Goal: Task Accomplishment & Management: Complete application form

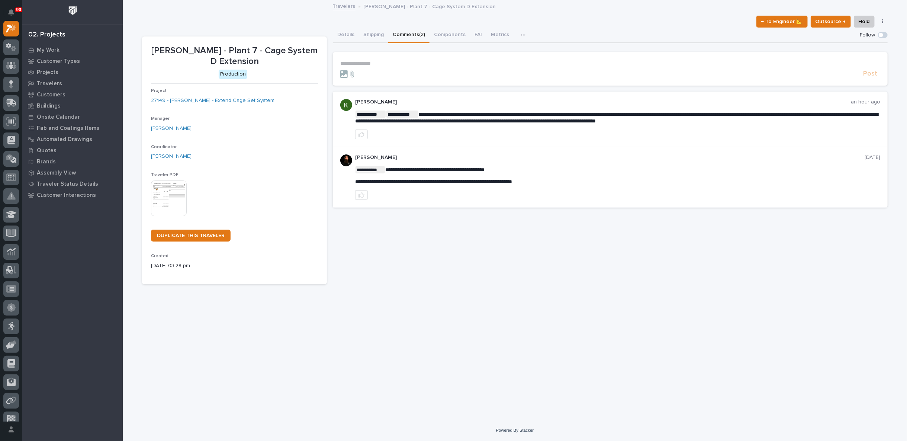
click at [363, 64] on p "**********" at bounding box center [610, 63] width 540 height 6
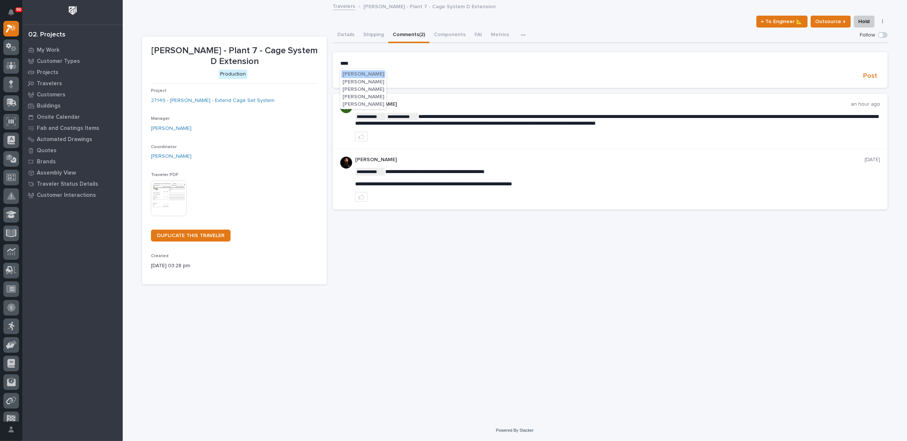
click at [366, 95] on span "[PERSON_NAME]" at bounding box center [364, 96] width 42 height 5
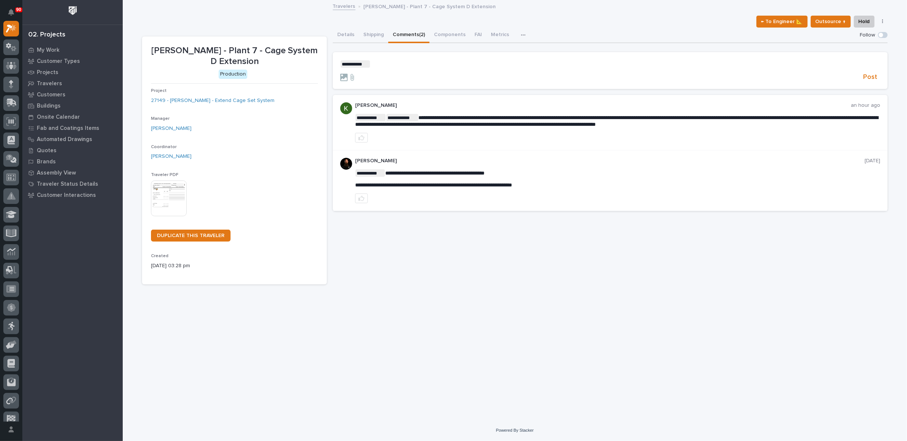
click at [391, 65] on p "**********" at bounding box center [610, 63] width 540 height 7
click at [395, 74] on span "[PERSON_NAME]" at bounding box center [394, 74] width 42 height 5
click at [403, 65] on p "**********" at bounding box center [610, 63] width 540 height 7
click at [517, 76] on span "Wynne Hochstetler" at bounding box center [519, 74] width 42 height 5
click at [546, 61] on p "**********" at bounding box center [610, 63] width 540 height 7
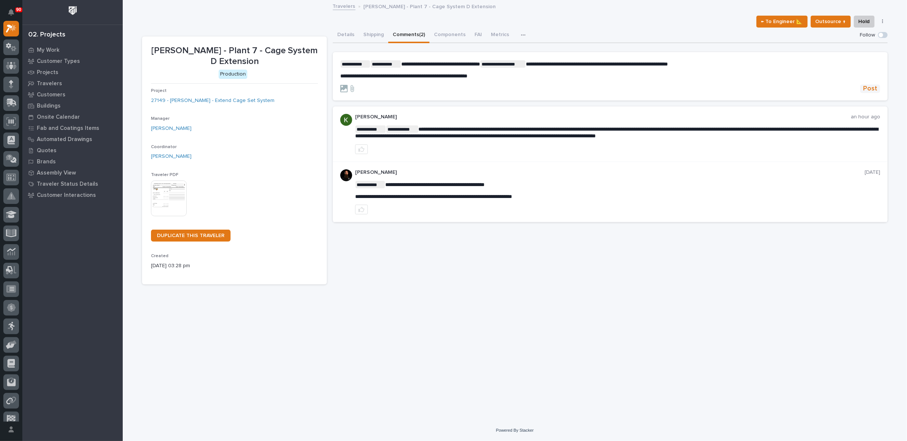
click at [869, 87] on span "Post" at bounding box center [870, 88] width 14 height 9
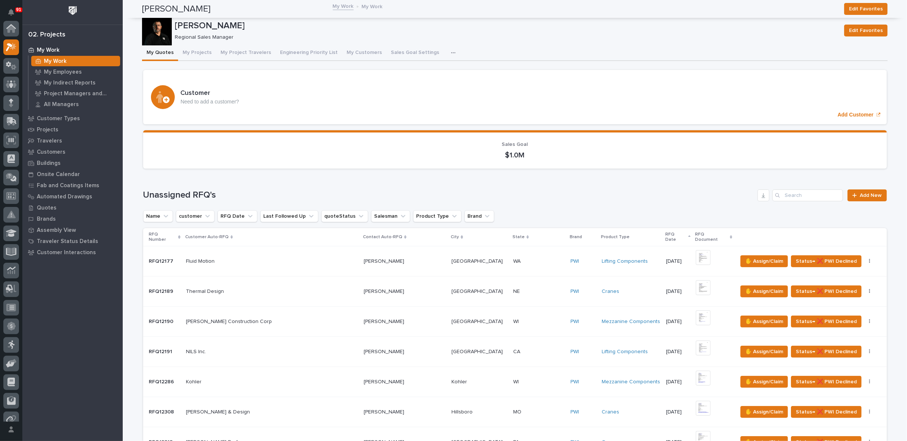
scroll to position [19, 0]
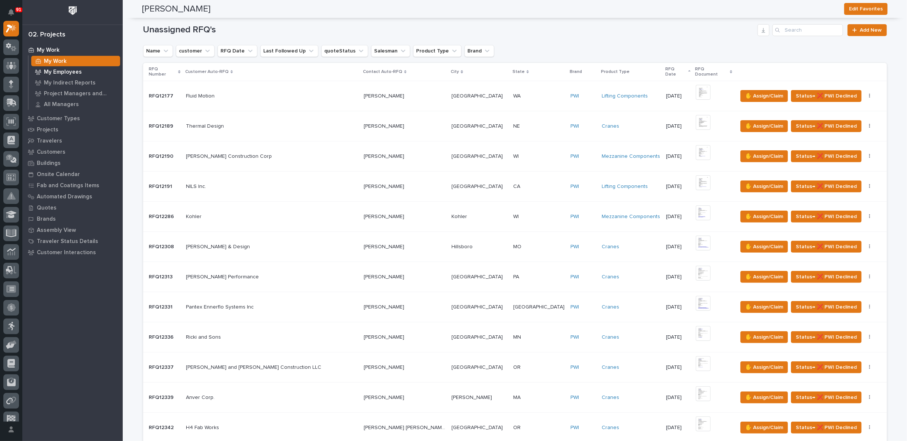
click at [62, 74] on p "My Employees" at bounding box center [63, 72] width 38 height 7
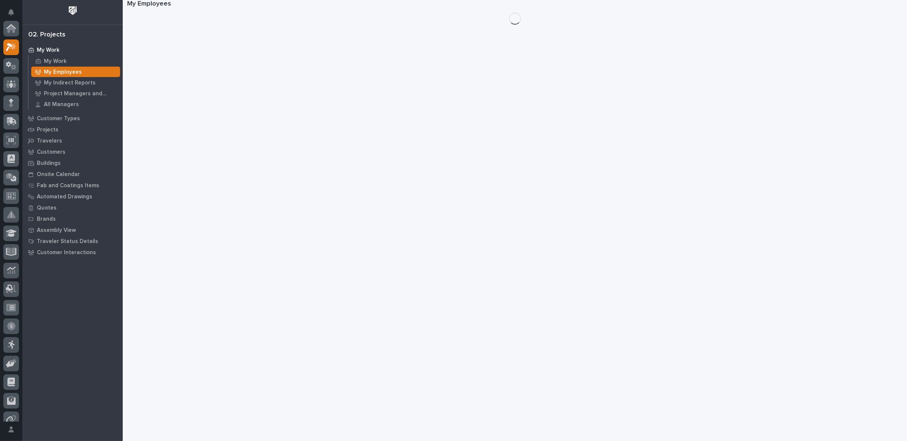
scroll to position [19, 0]
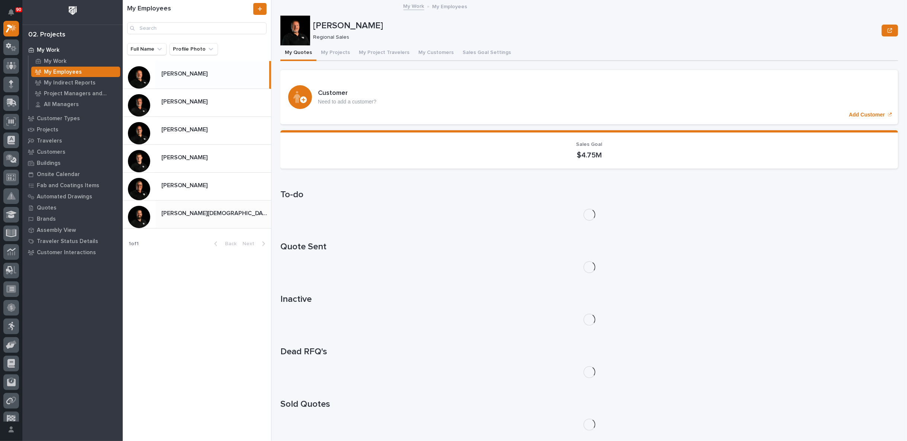
click at [190, 208] on div "[PERSON_NAME][DEMOGRAPHIC_DATA] [PERSON_NAME][DEMOGRAPHIC_DATA]" at bounding box center [214, 214] width 116 height 15
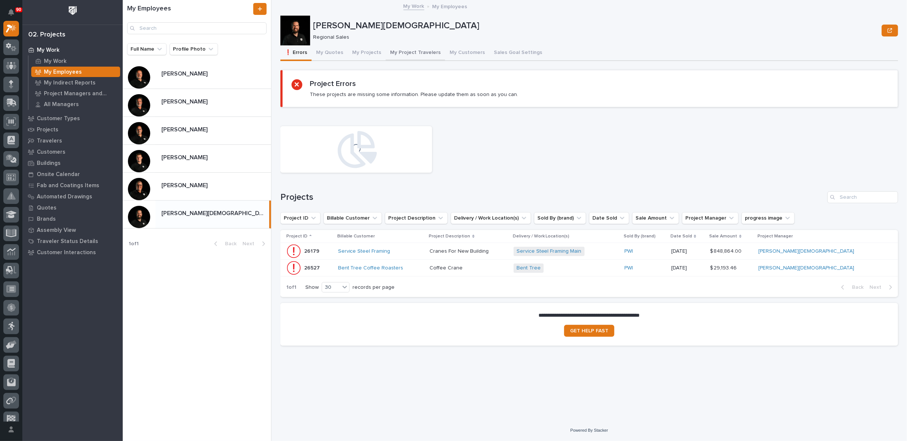
click at [404, 51] on button "My Project Travelers" at bounding box center [416, 53] width 60 height 16
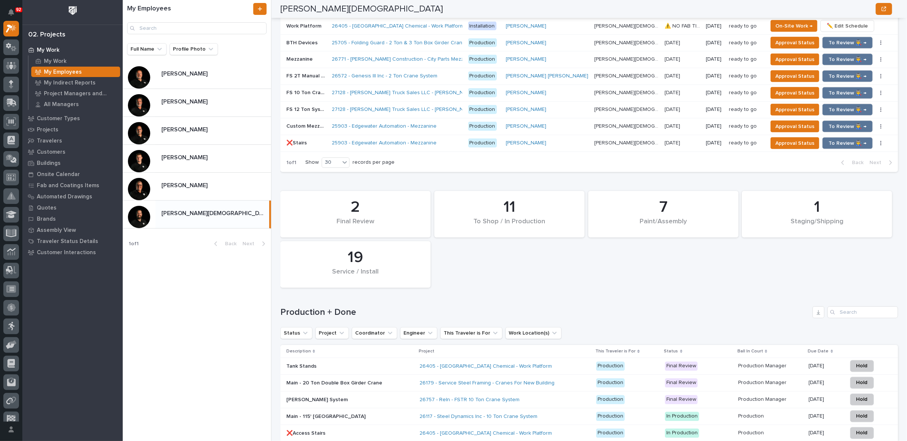
scroll to position [950, 0]
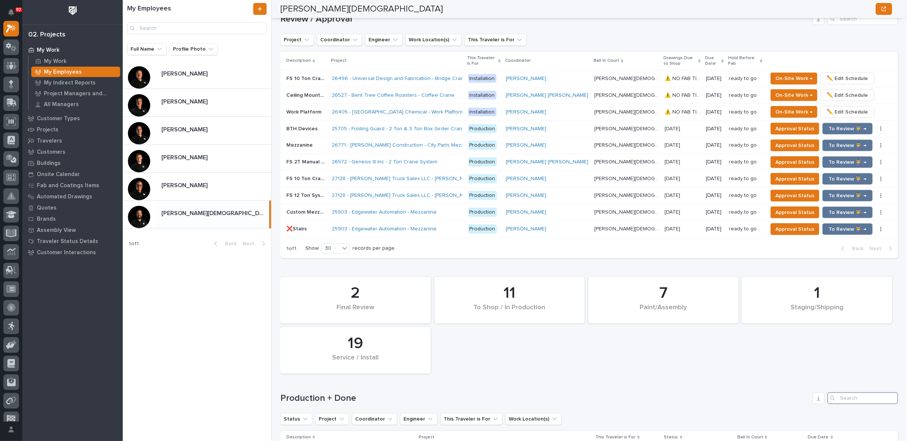
click at [847, 392] on input "Search" at bounding box center [863, 398] width 71 height 12
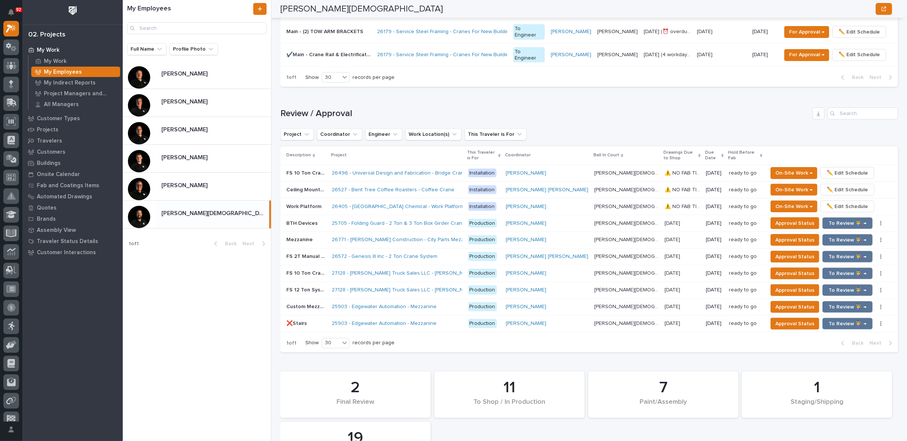
scroll to position [892, 0]
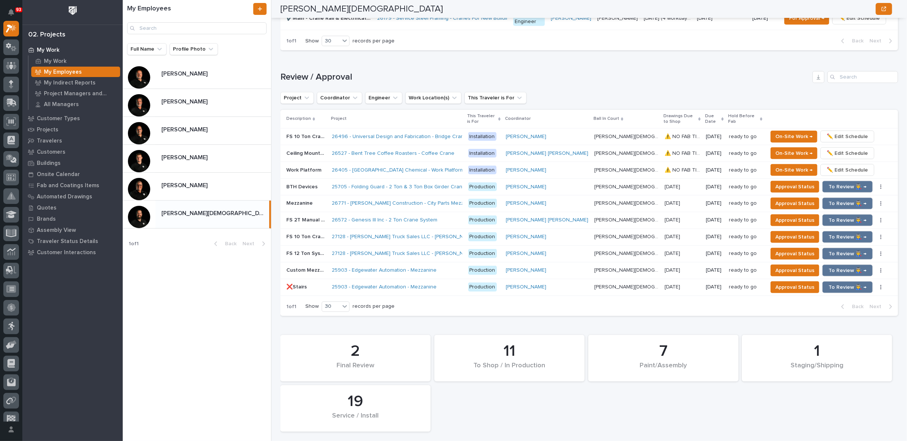
type input "25705"
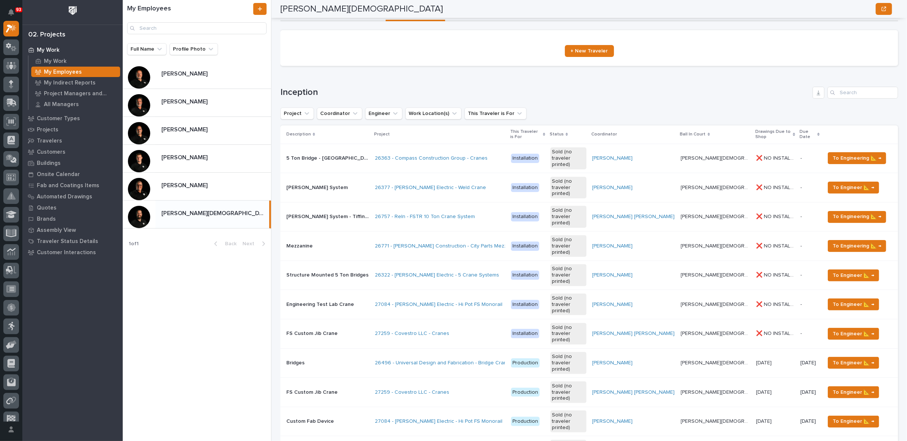
scroll to position [0, 0]
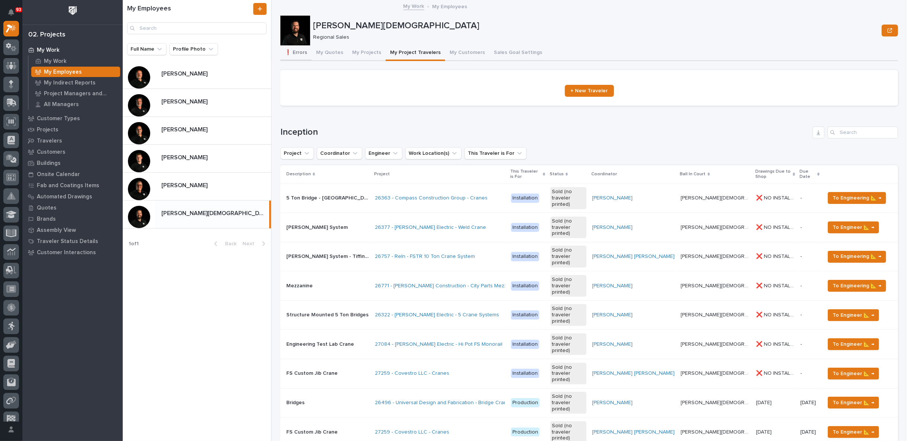
click at [298, 50] on button "❗ Errors" at bounding box center [295, 53] width 31 height 16
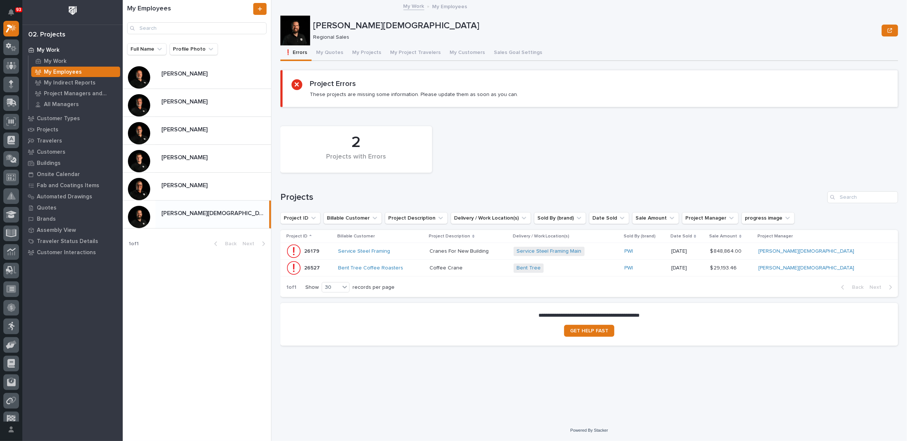
click at [619, 268] on div "Bent Tree + 0" at bounding box center [566, 267] width 105 height 9
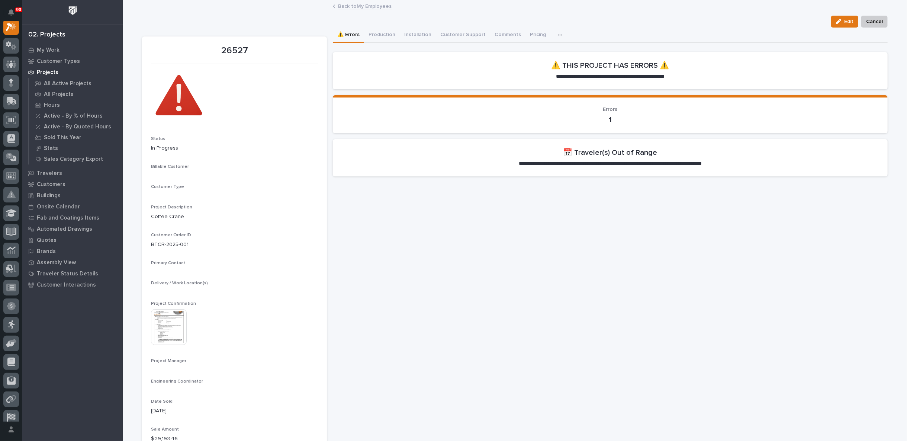
scroll to position [19, 0]
click at [354, 3] on link "Back to My Employees" at bounding box center [366, 5] width 54 height 9
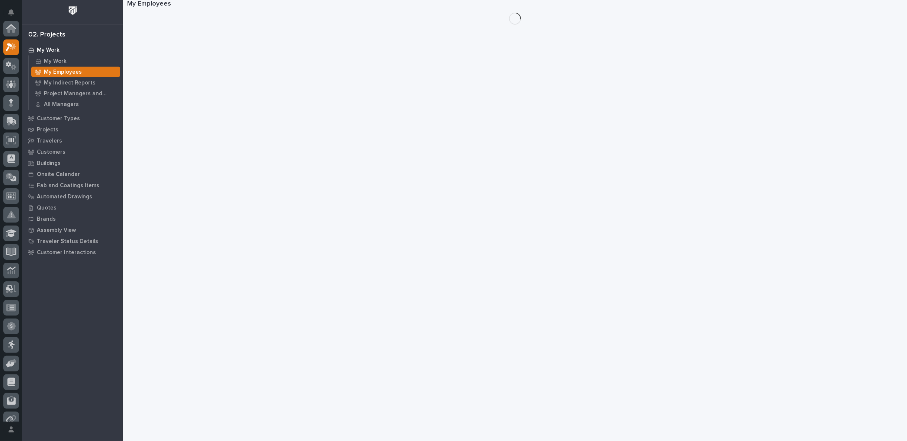
scroll to position [20, 0]
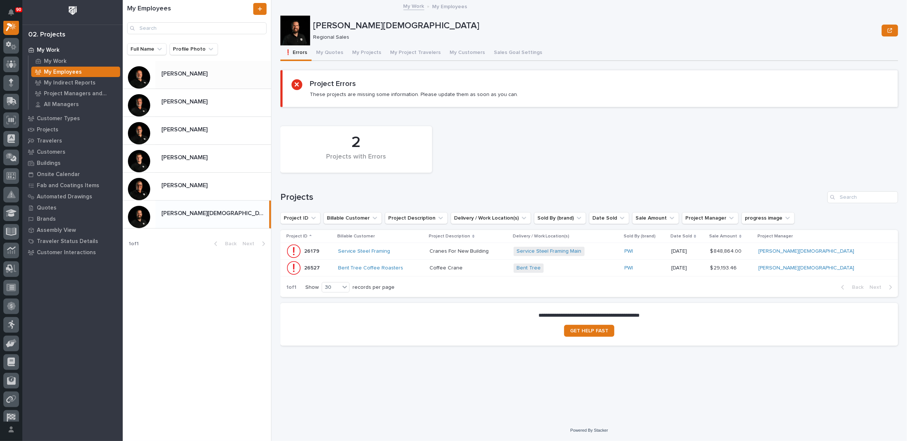
click at [193, 74] on p "[PERSON_NAME]" at bounding box center [185, 73] width 48 height 9
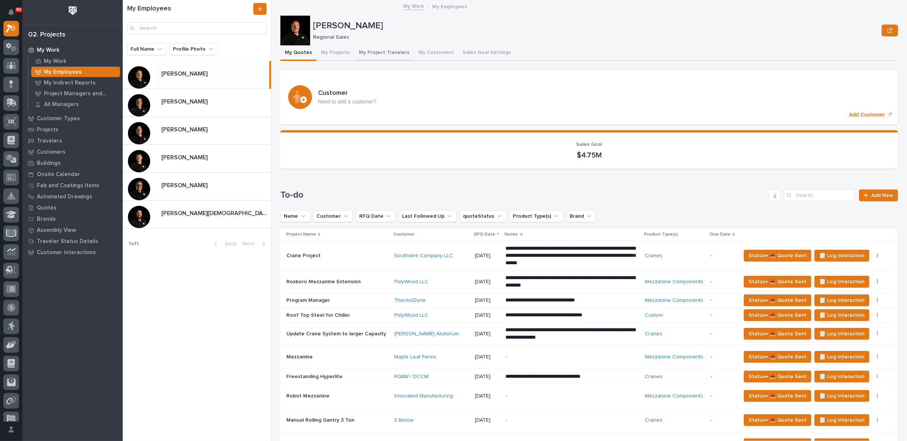
click at [377, 51] on button "My Project Travelers" at bounding box center [385, 53] width 60 height 16
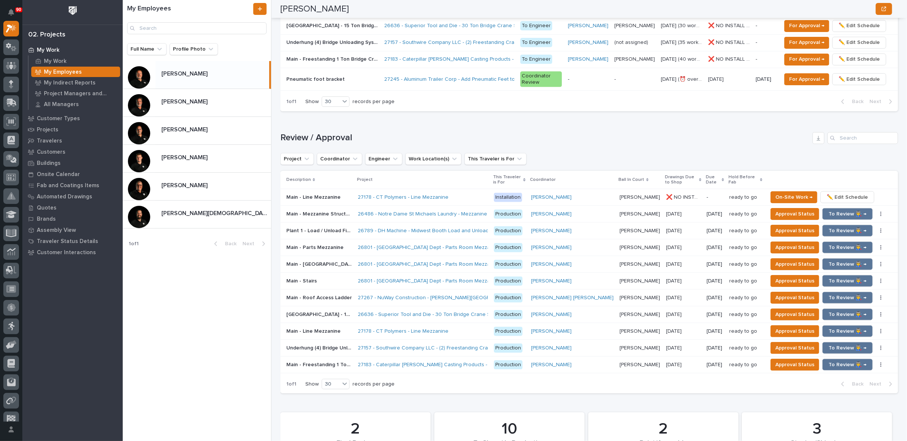
scroll to position [578, 0]
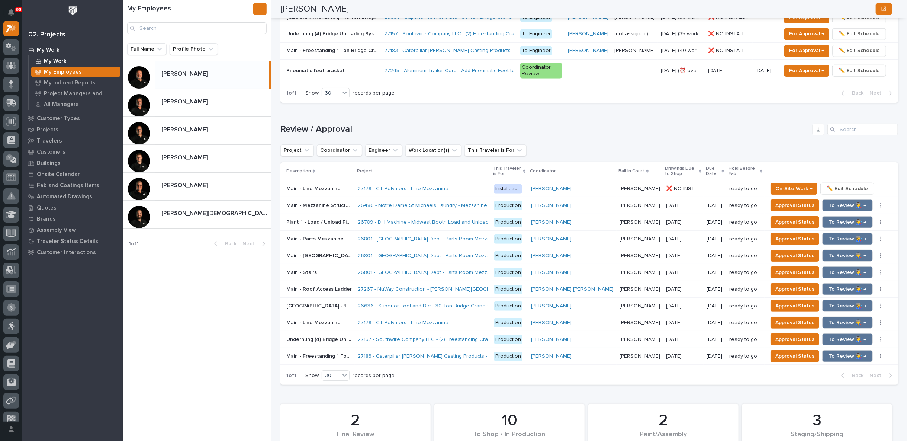
click at [60, 61] on p "My Work" at bounding box center [55, 61] width 23 height 7
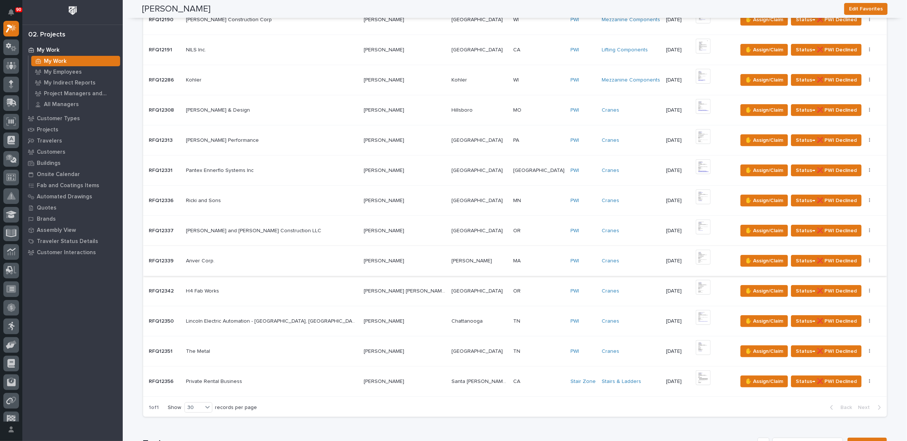
scroll to position [330, 0]
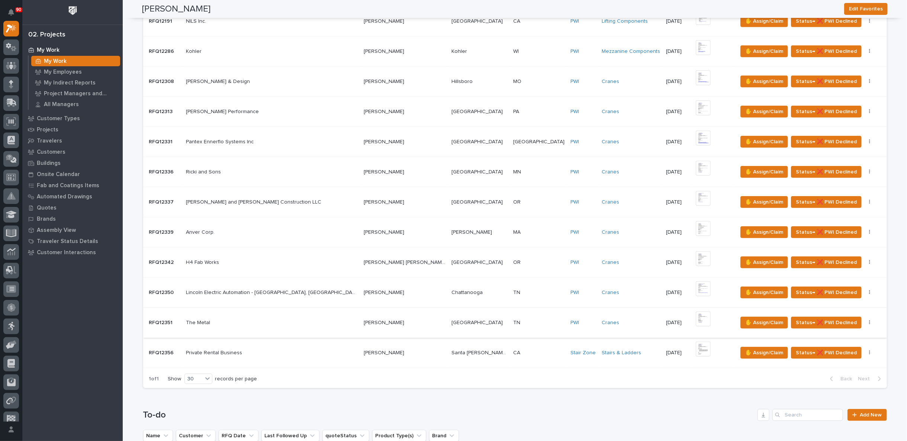
click at [696, 311] on img at bounding box center [703, 318] width 15 height 15
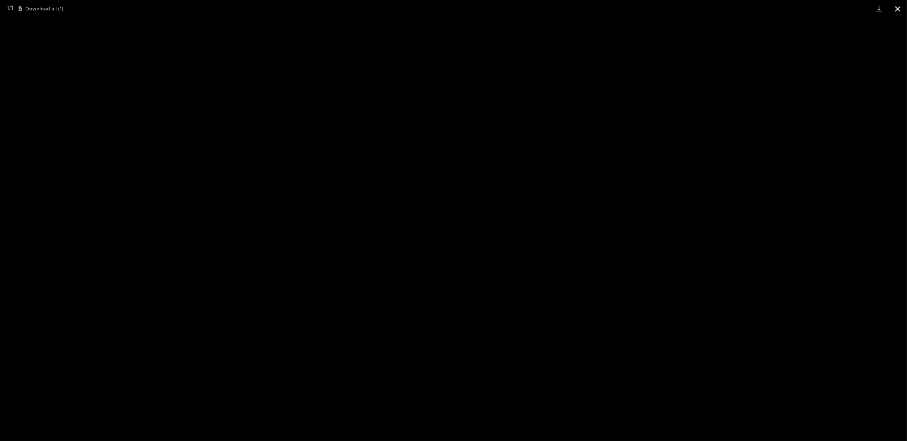
click at [898, 9] on button "Close gallery" at bounding box center [898, 8] width 19 height 17
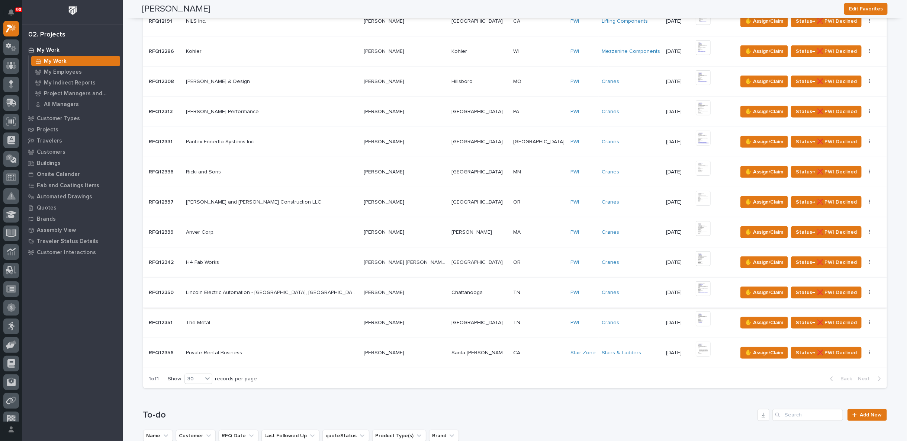
click at [696, 281] on img at bounding box center [703, 288] width 15 height 15
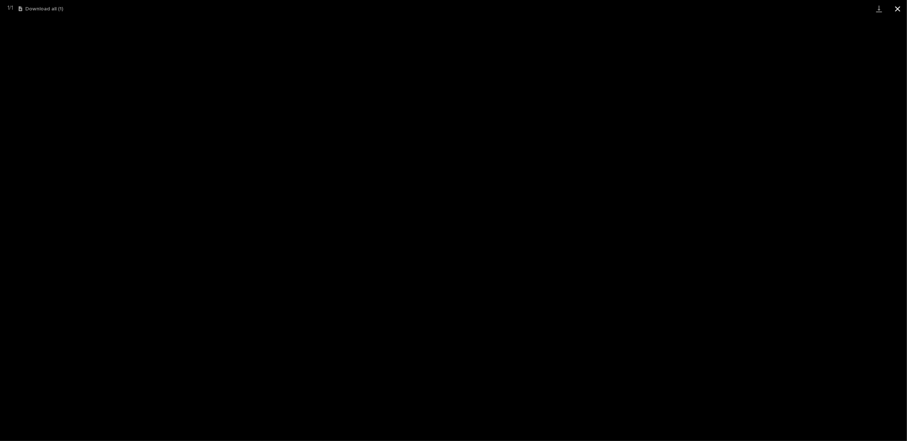
click at [897, 5] on button "Close gallery" at bounding box center [898, 8] width 19 height 17
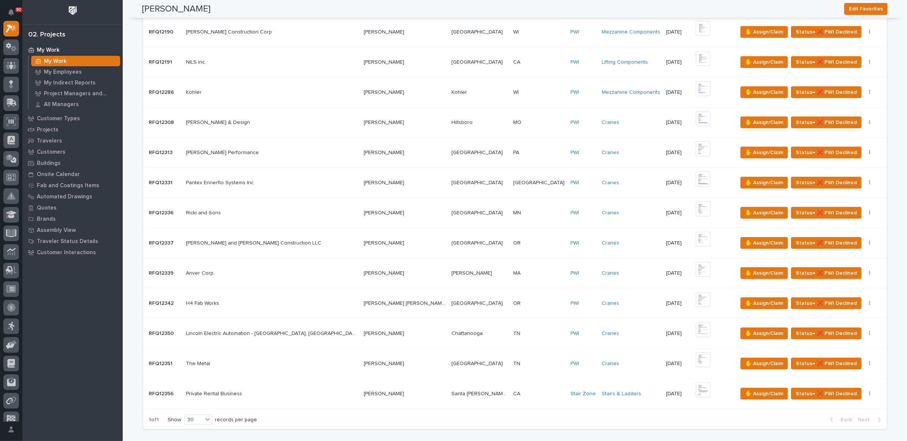
scroll to position [289, 0]
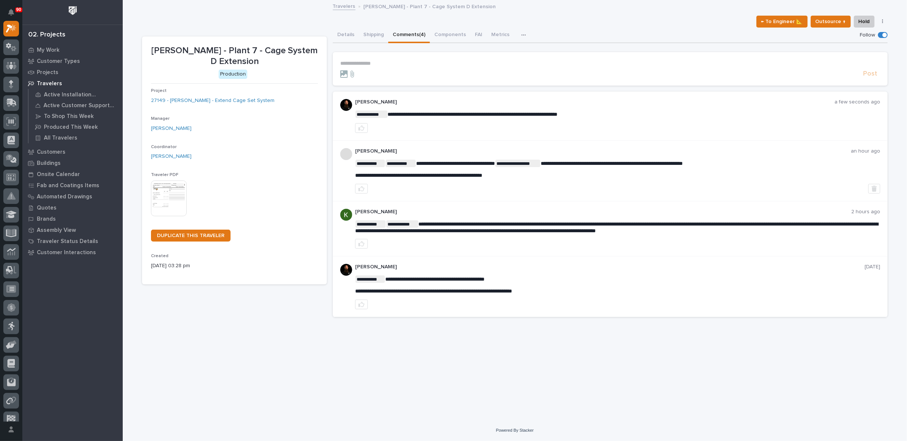
click at [404, 65] on p "**********" at bounding box center [610, 63] width 540 height 6
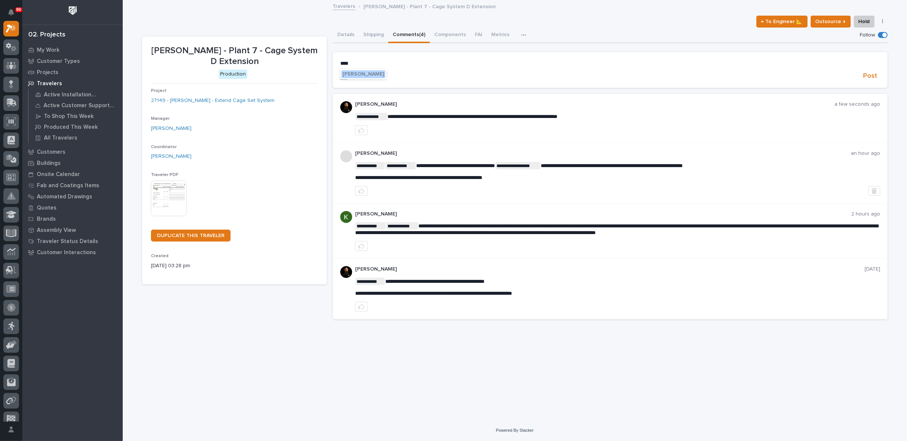
click at [368, 74] on span "Wynne Hochstetler" at bounding box center [364, 73] width 42 height 5
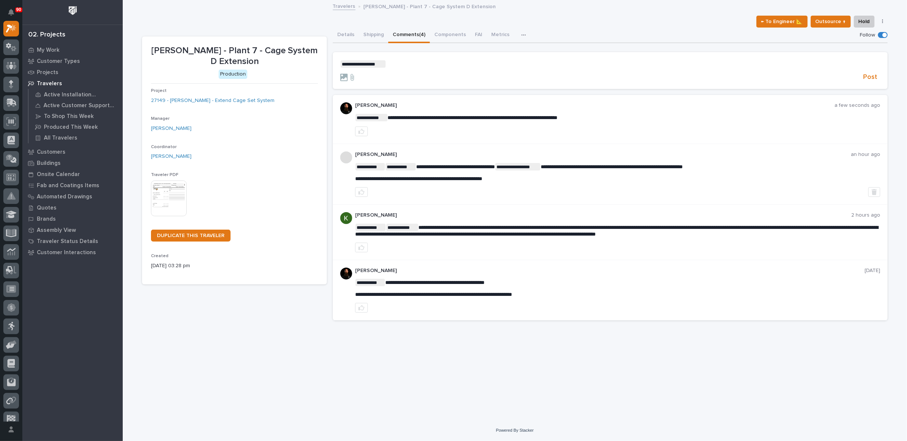
click at [391, 61] on p "**********" at bounding box center [610, 63] width 540 height 7
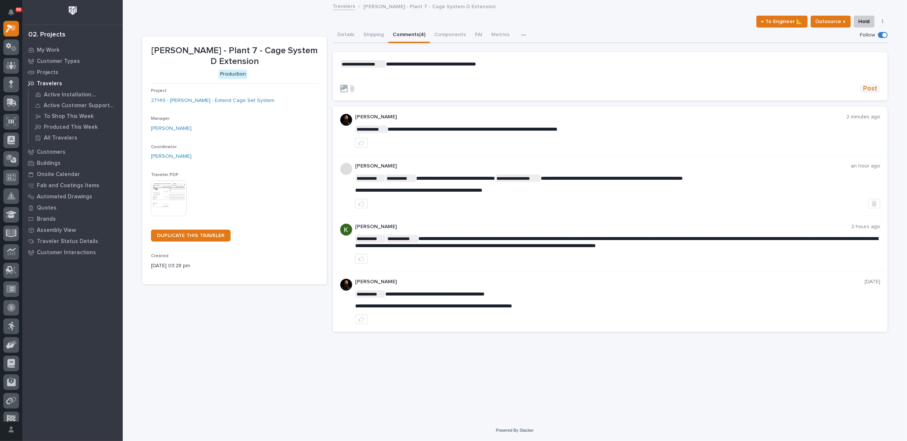
click at [875, 88] on span "Post" at bounding box center [870, 88] width 14 height 9
